Goal: Check status: Check status

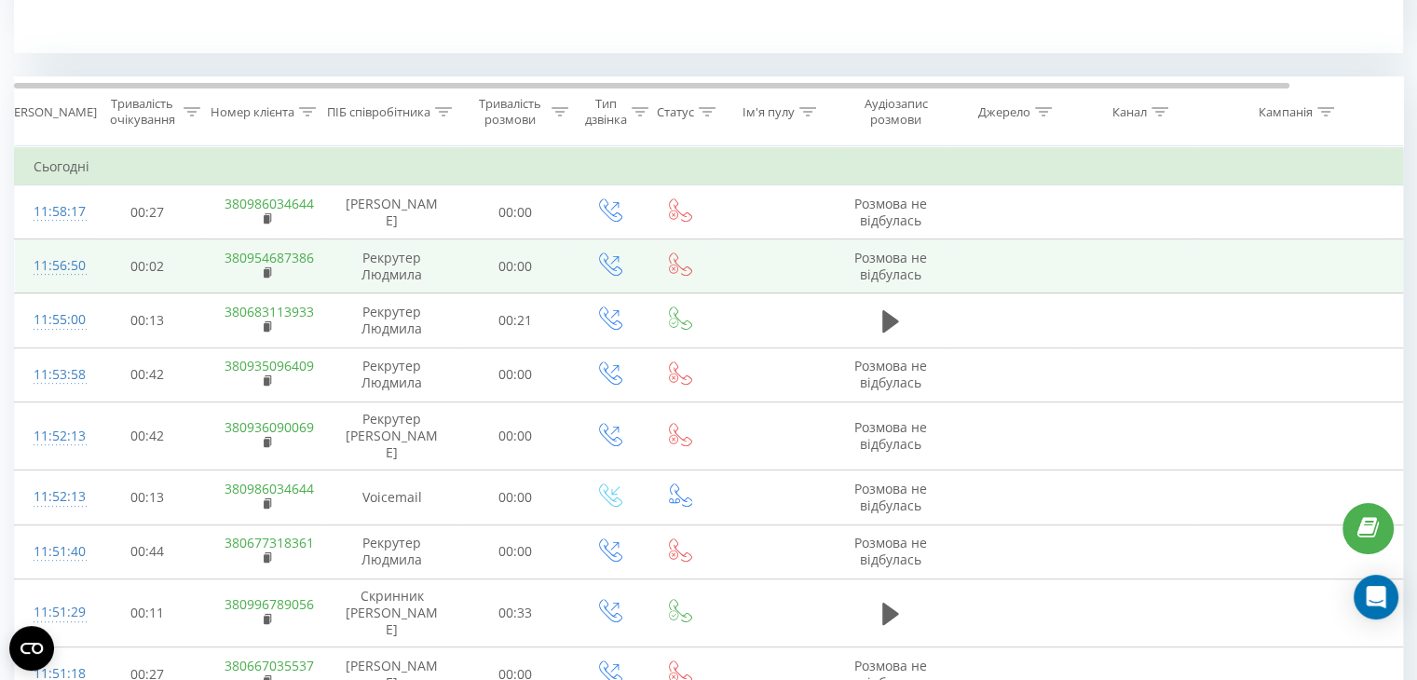
scroll to position [850, 0]
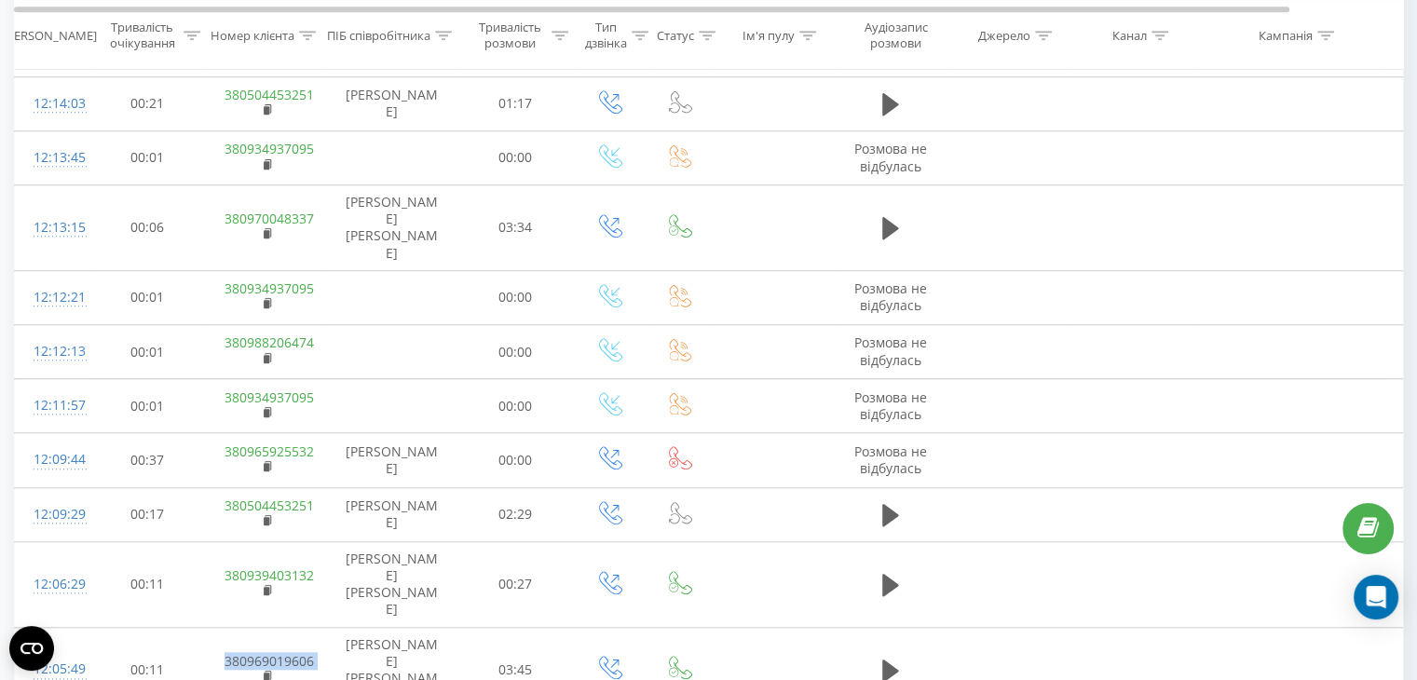
scroll to position [1653, 0]
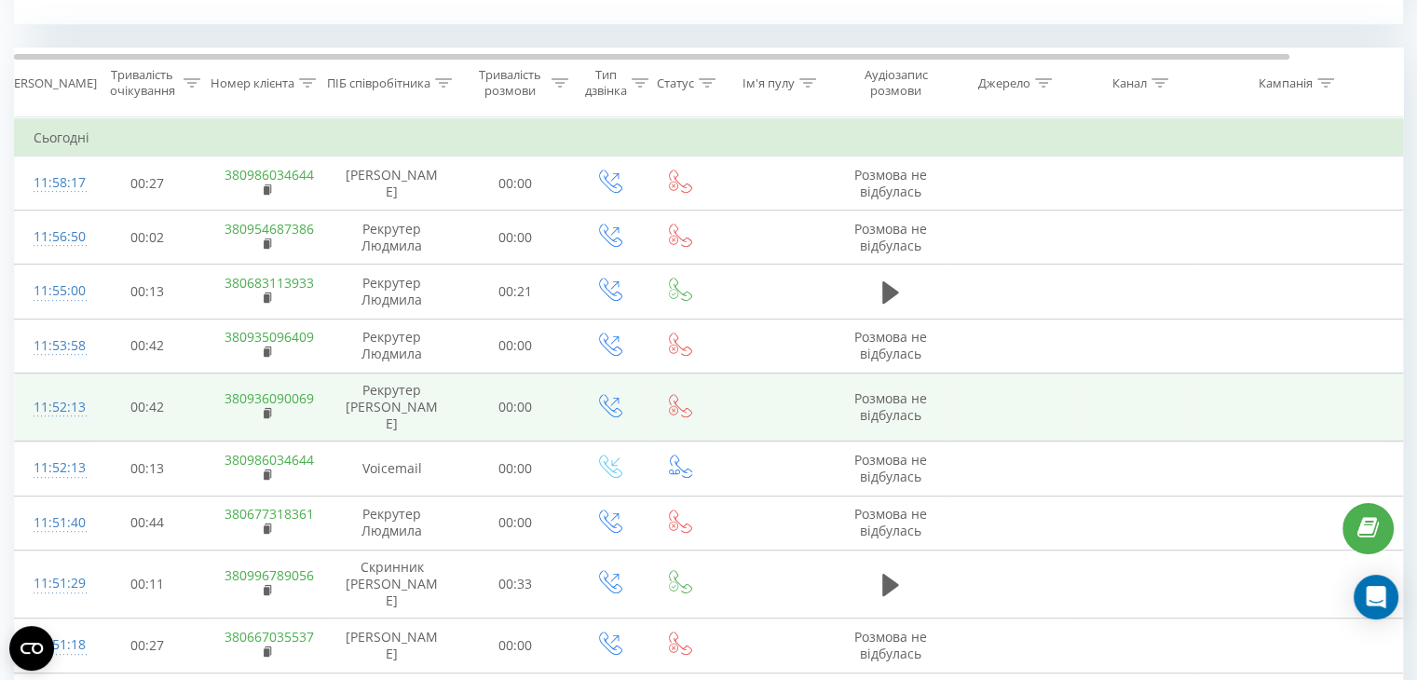
scroll to position [850, 0]
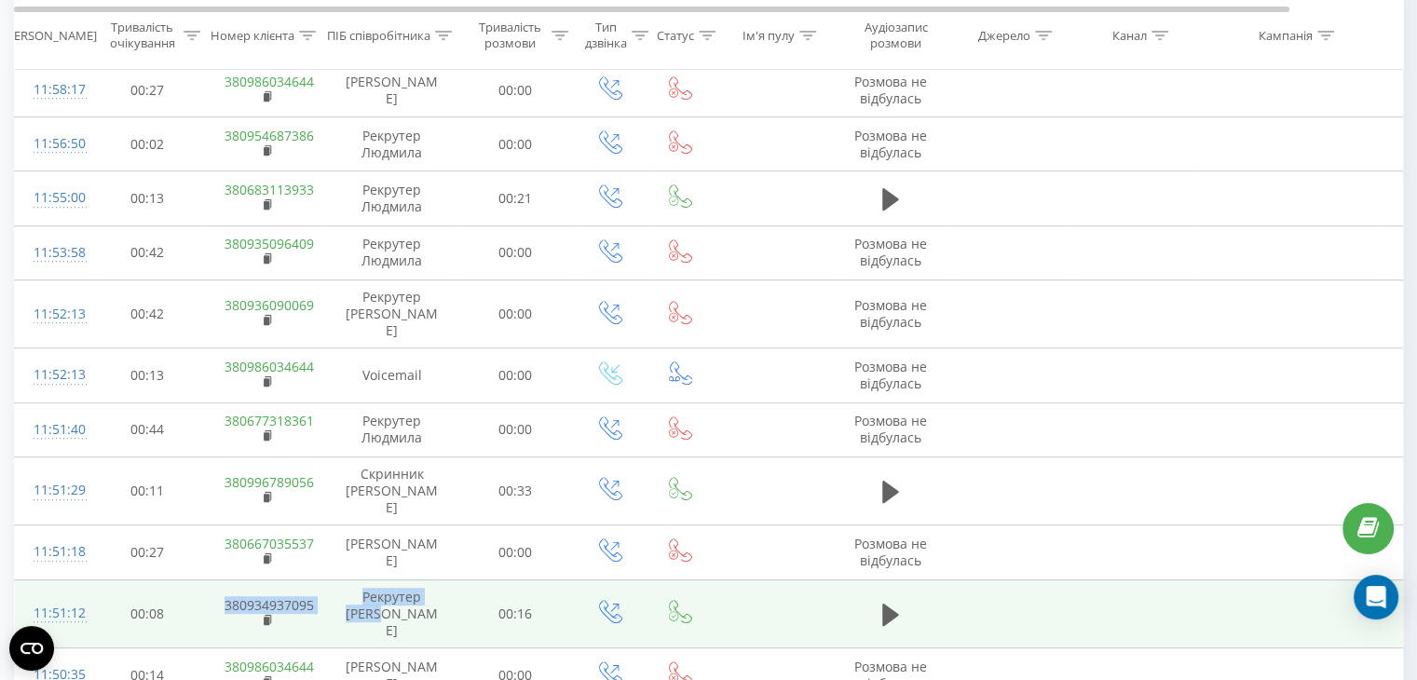
drag, startPoint x: 219, startPoint y: 560, endPoint x: 410, endPoint y: 592, distance: 193.6
click at [410, 592] on tr "11:51:12 00:08 380934937095 [PERSON_NAME] Ольга 00:16" at bounding box center [769, 614] width 1509 height 69
copy tr "380934937095 [PERSON_NAME] [PERSON_NAME]"
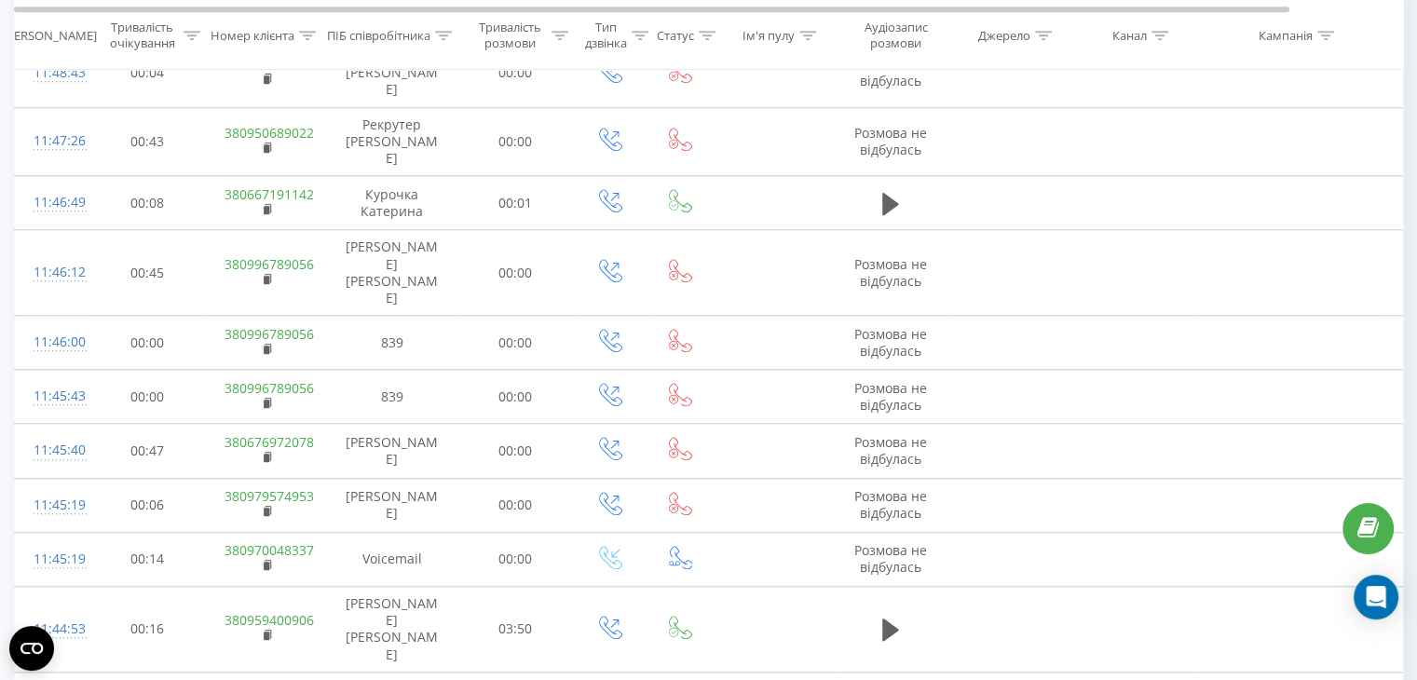
scroll to position [1653, 0]
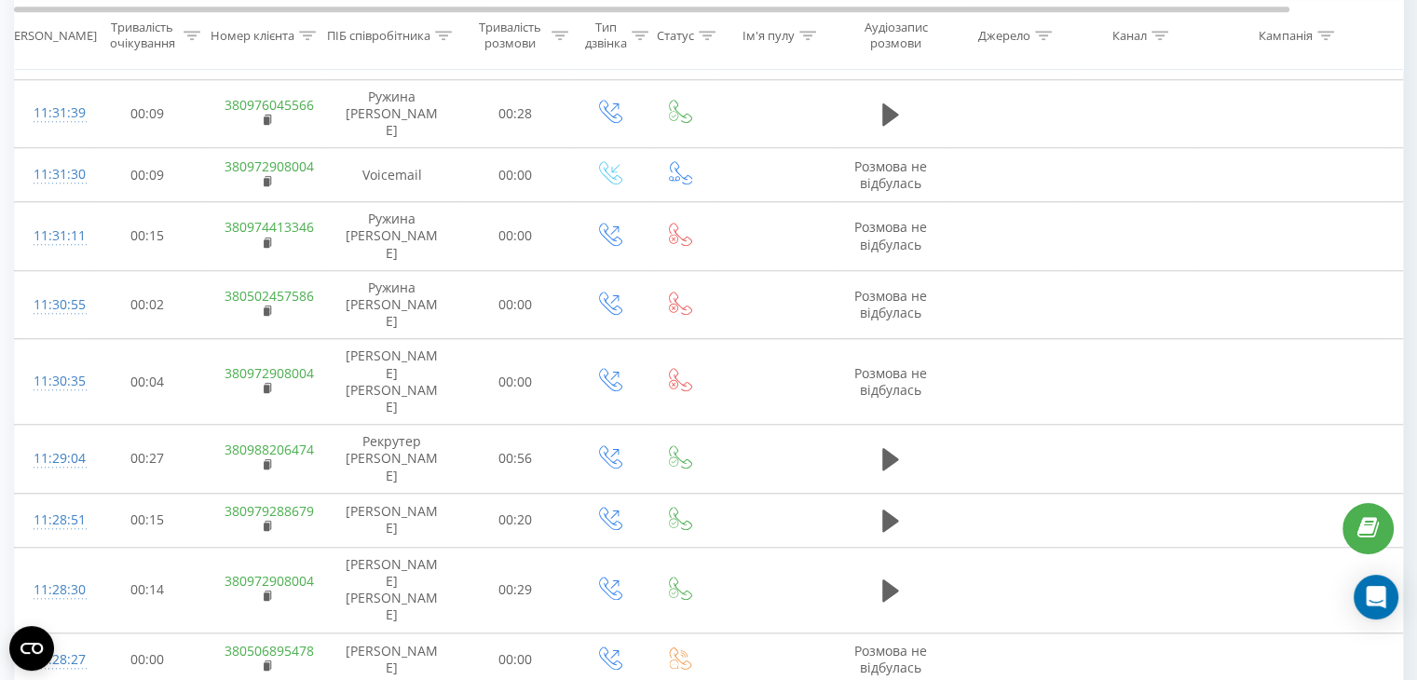
scroll to position [1653, 0]
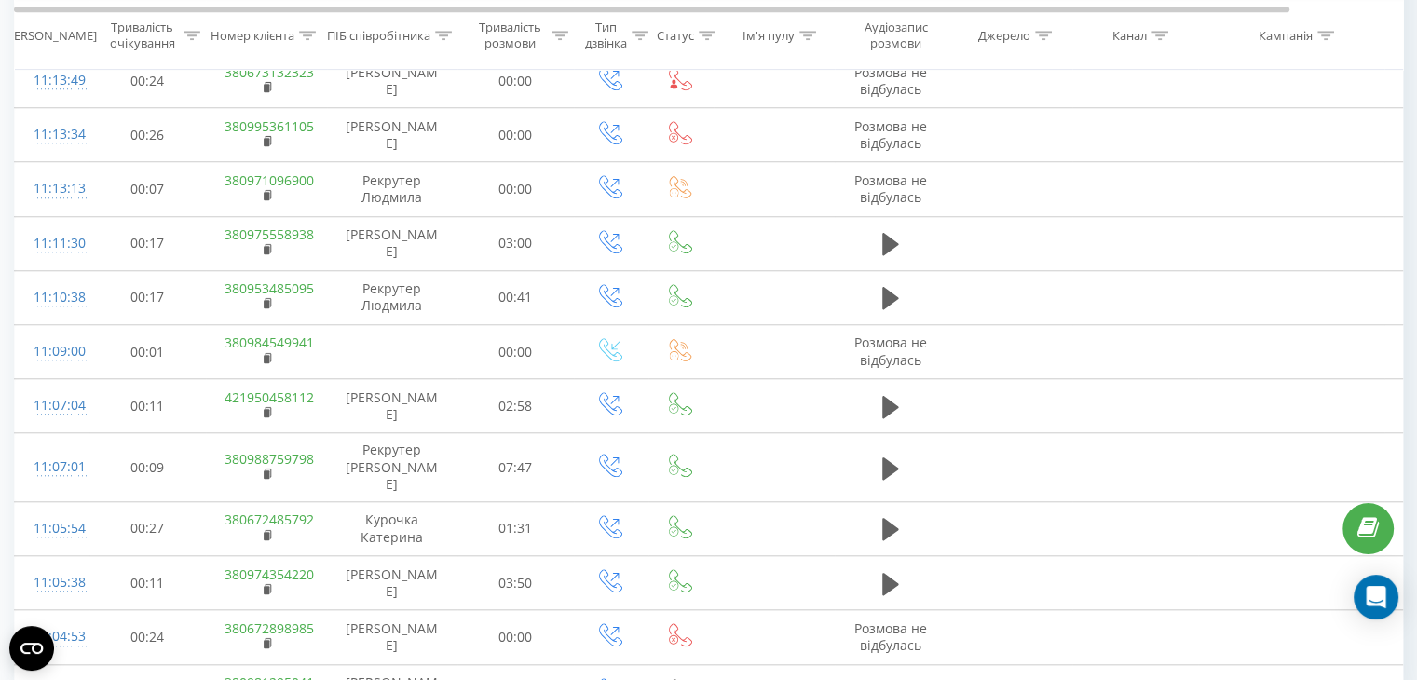
scroll to position [1653, 0]
